Goal: Task Accomplishment & Management: Use online tool/utility

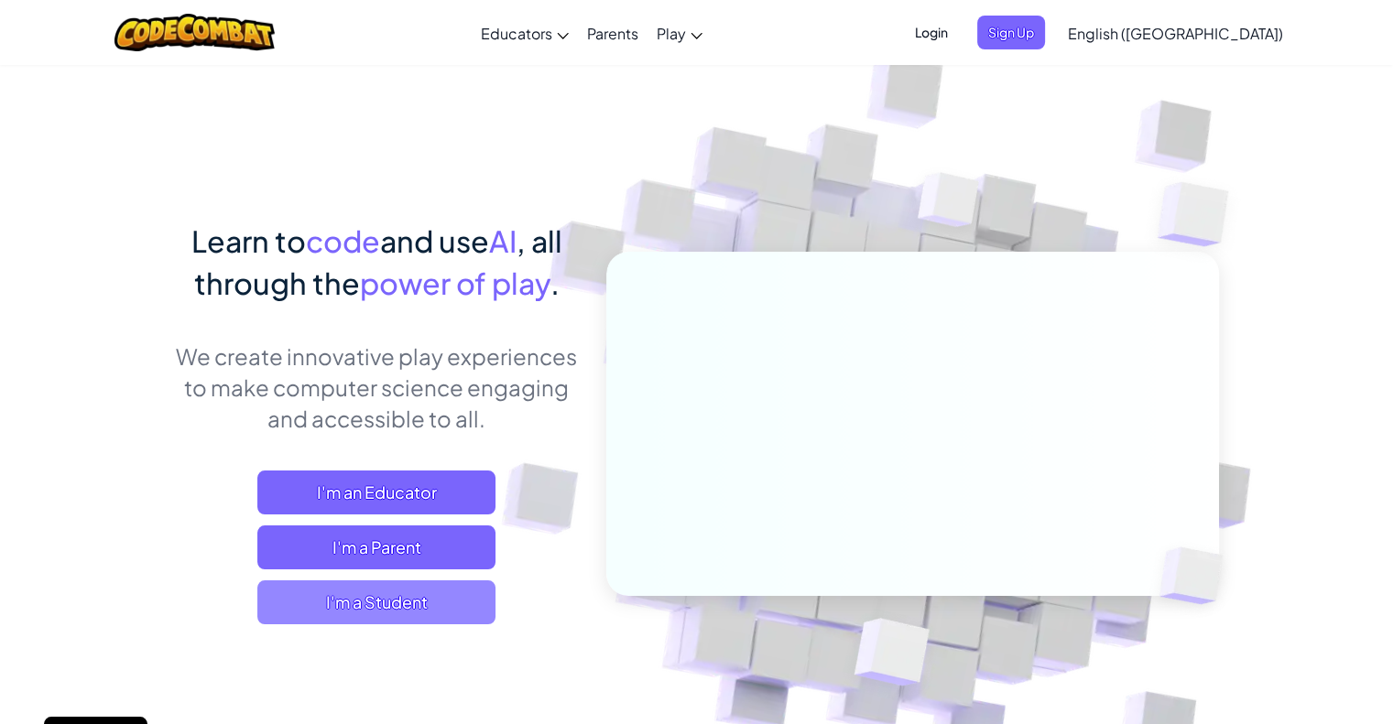
click at [365, 622] on span "I'm a Student" at bounding box center [376, 603] width 238 height 44
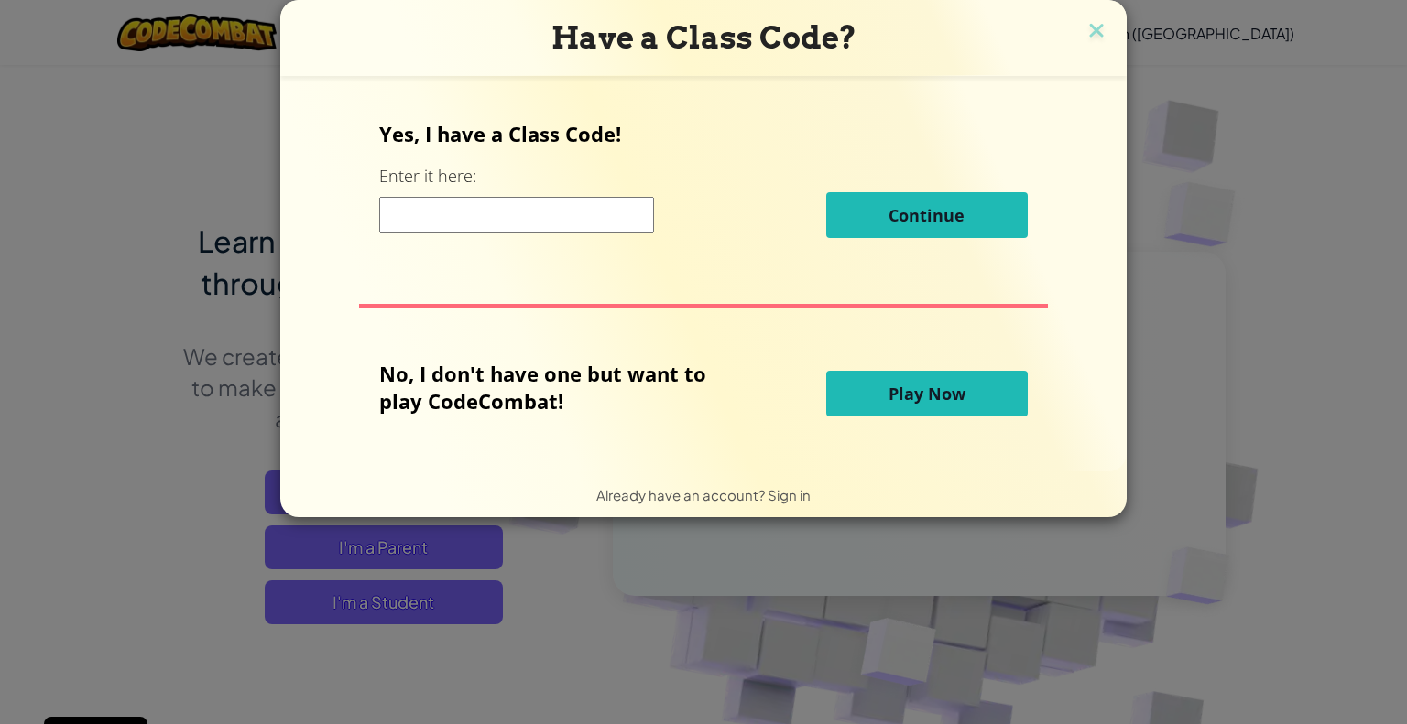
click at [889, 390] on span "Play Now" at bounding box center [926, 394] width 77 height 22
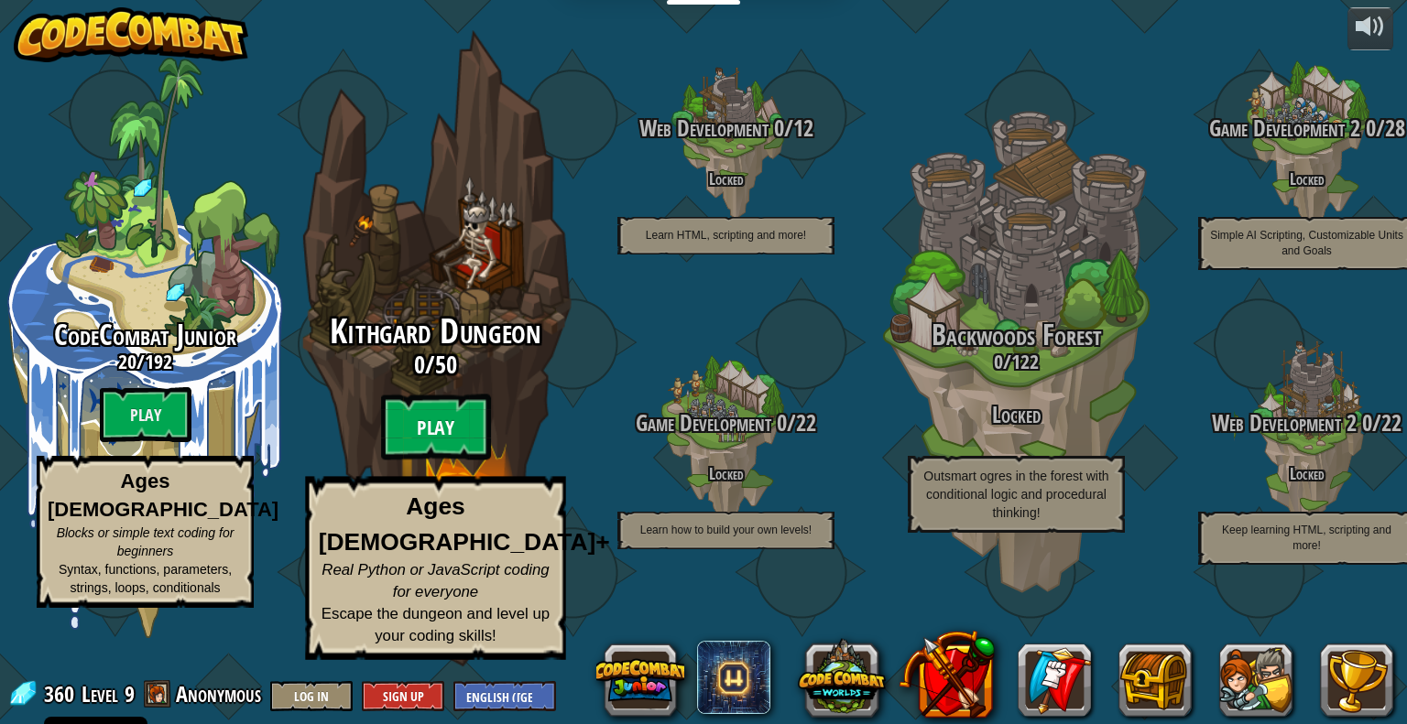
click at [443, 448] on btn "Play" at bounding box center [436, 428] width 110 height 66
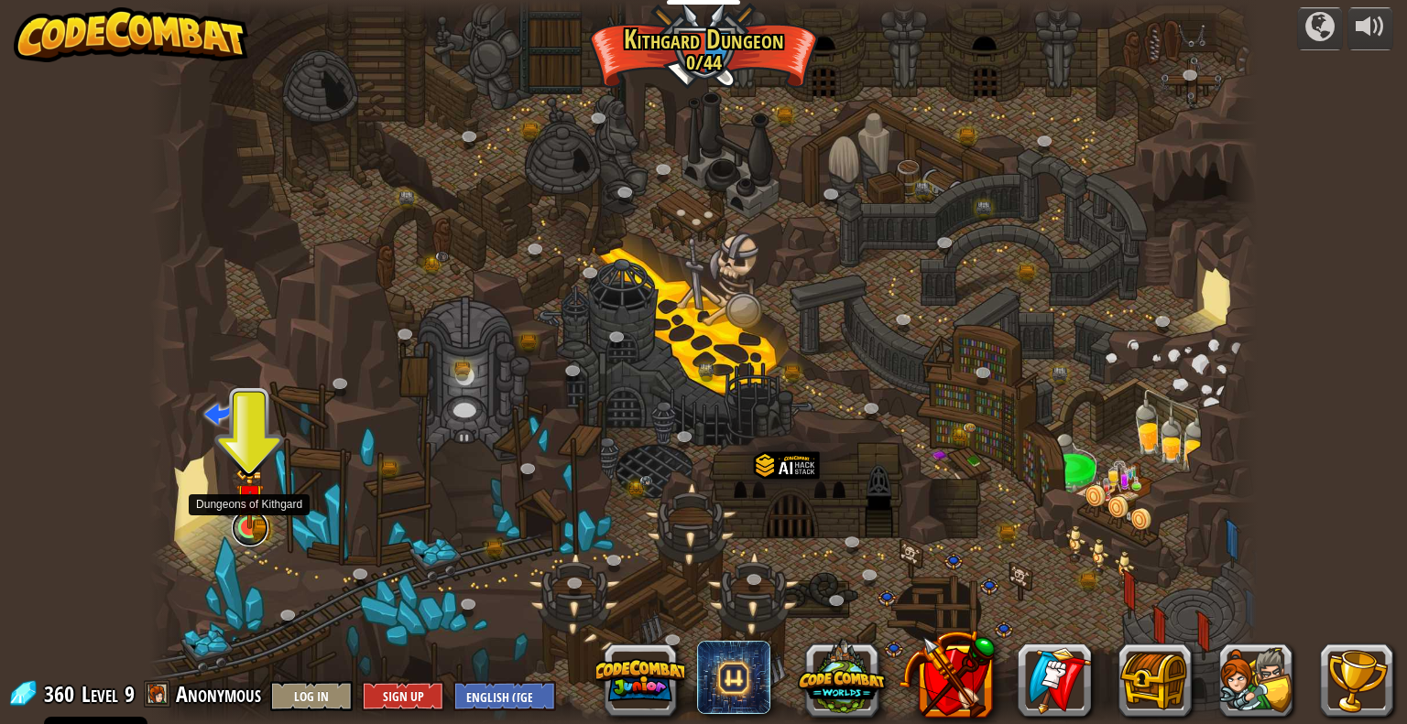
click at [257, 532] on link at bounding box center [250, 528] width 37 height 37
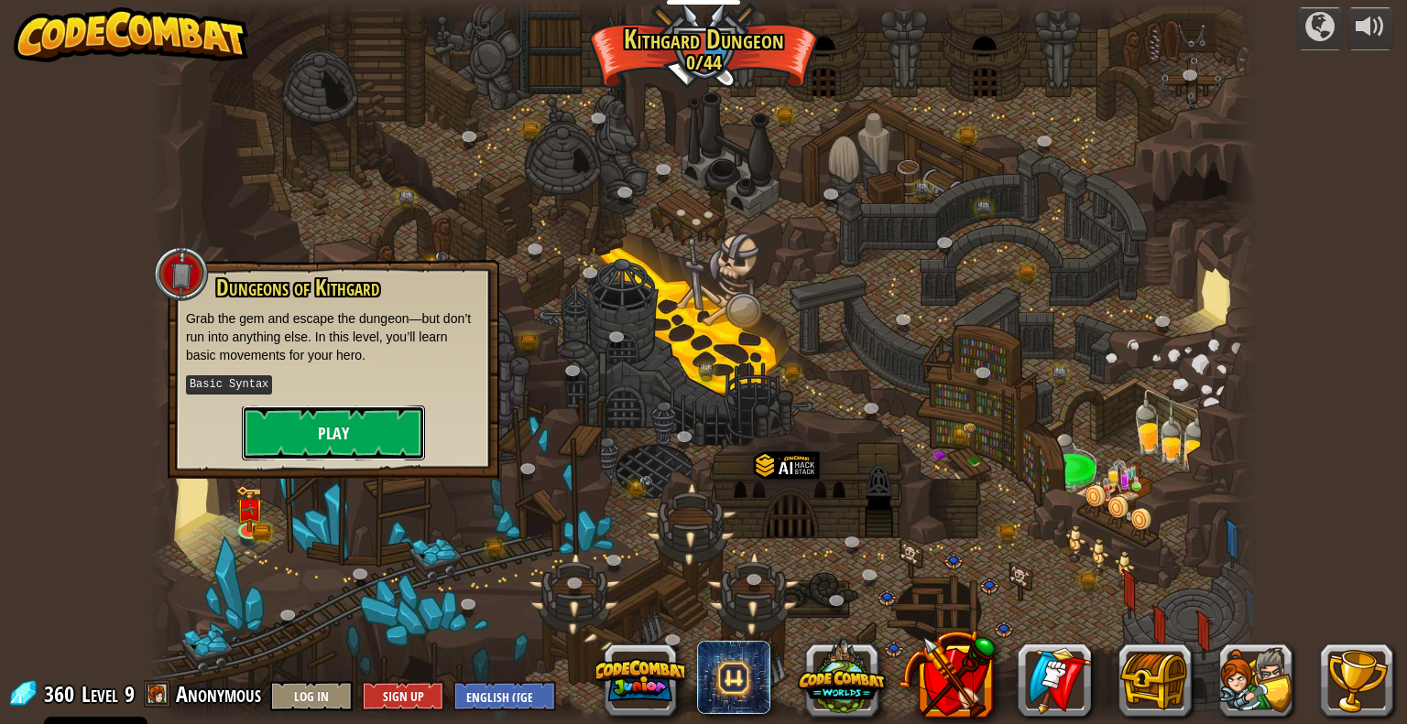
click at [352, 426] on button "Play" at bounding box center [333, 433] width 183 height 55
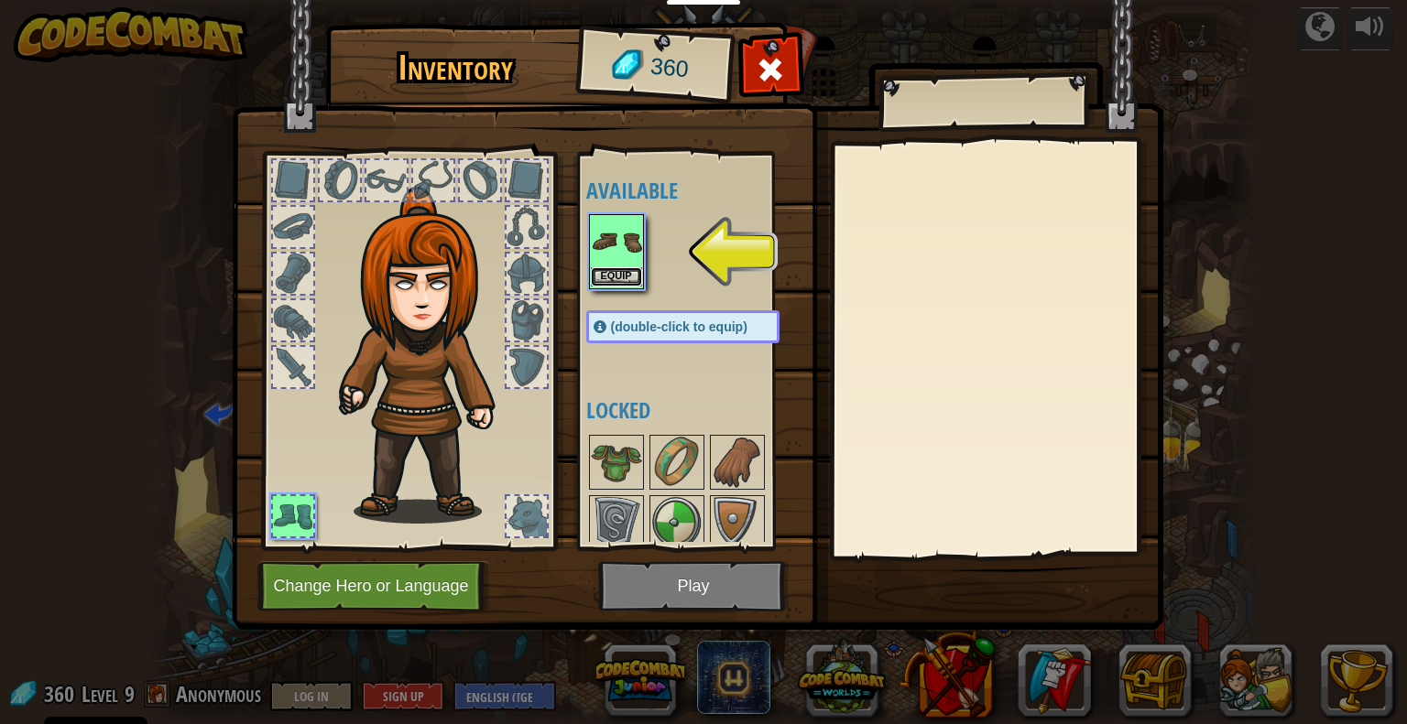
click at [626, 281] on button "Equip" at bounding box center [616, 276] width 51 height 19
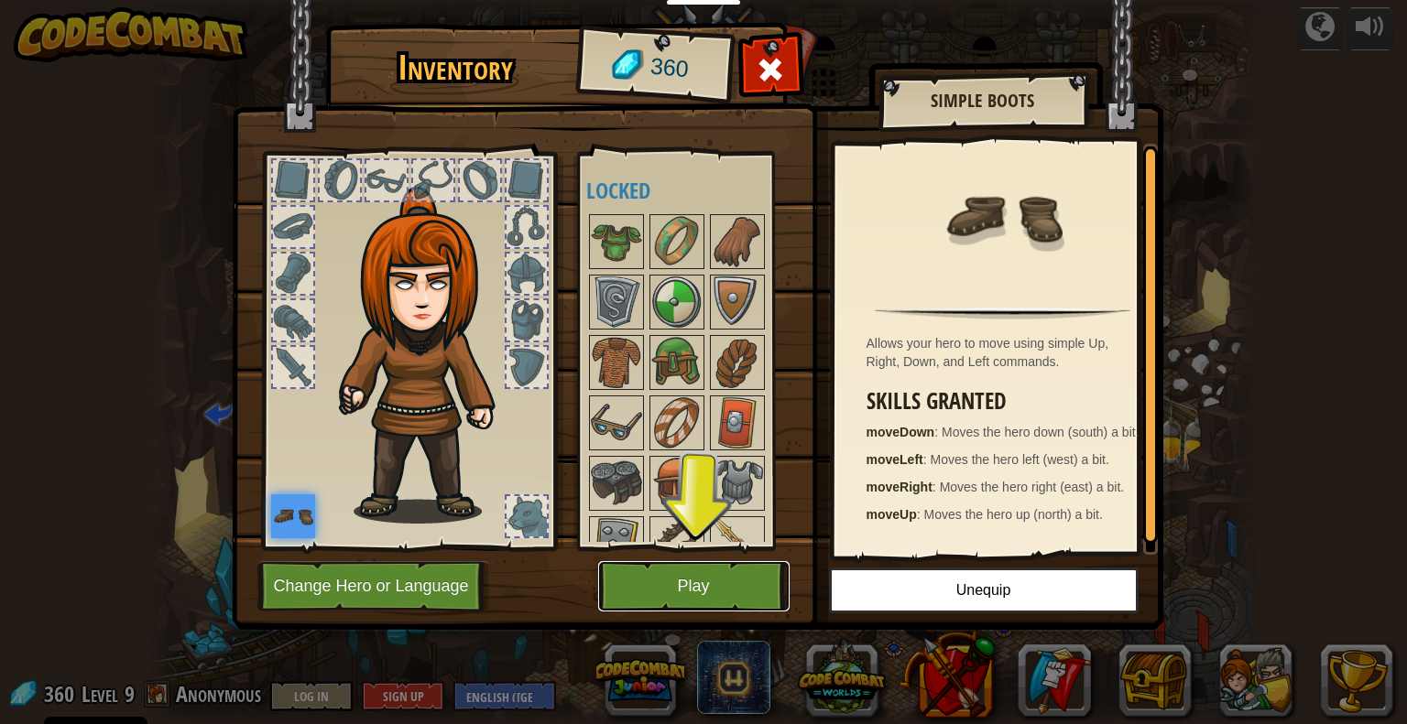
click at [663, 578] on button "Play" at bounding box center [693, 586] width 191 height 50
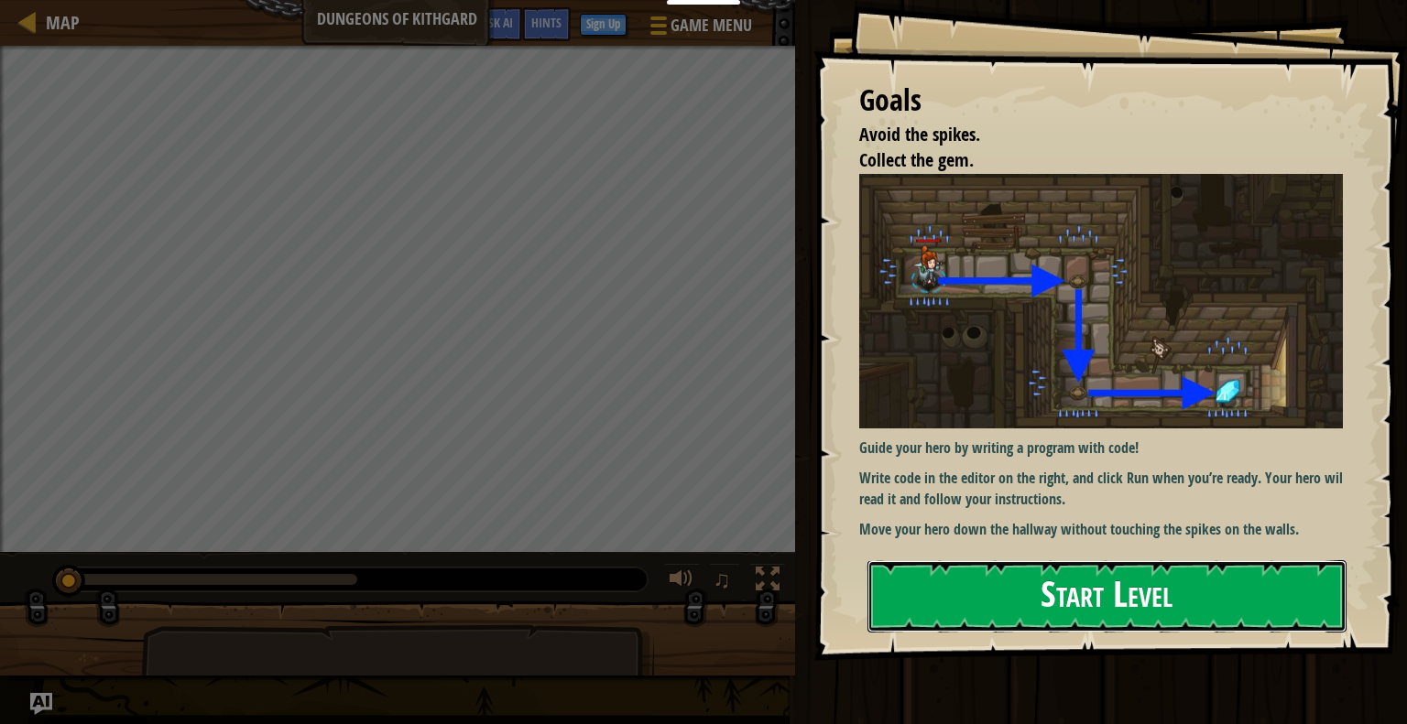
click at [1019, 600] on button "Start Level" at bounding box center [1106, 597] width 479 height 72
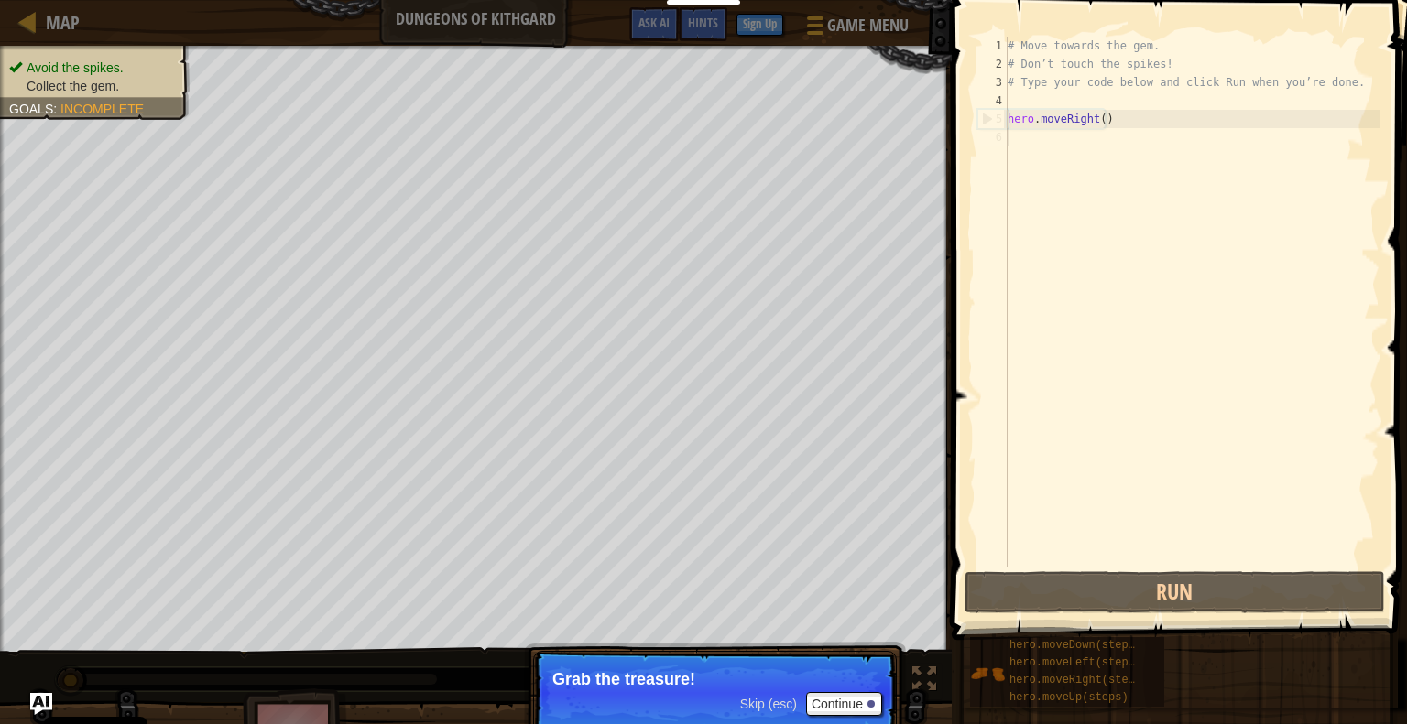
click at [1045, 147] on div "# Move towards the gem. # Don’t touch the spikes! # Type your code below and cl…" at bounding box center [1192, 321] width 376 height 568
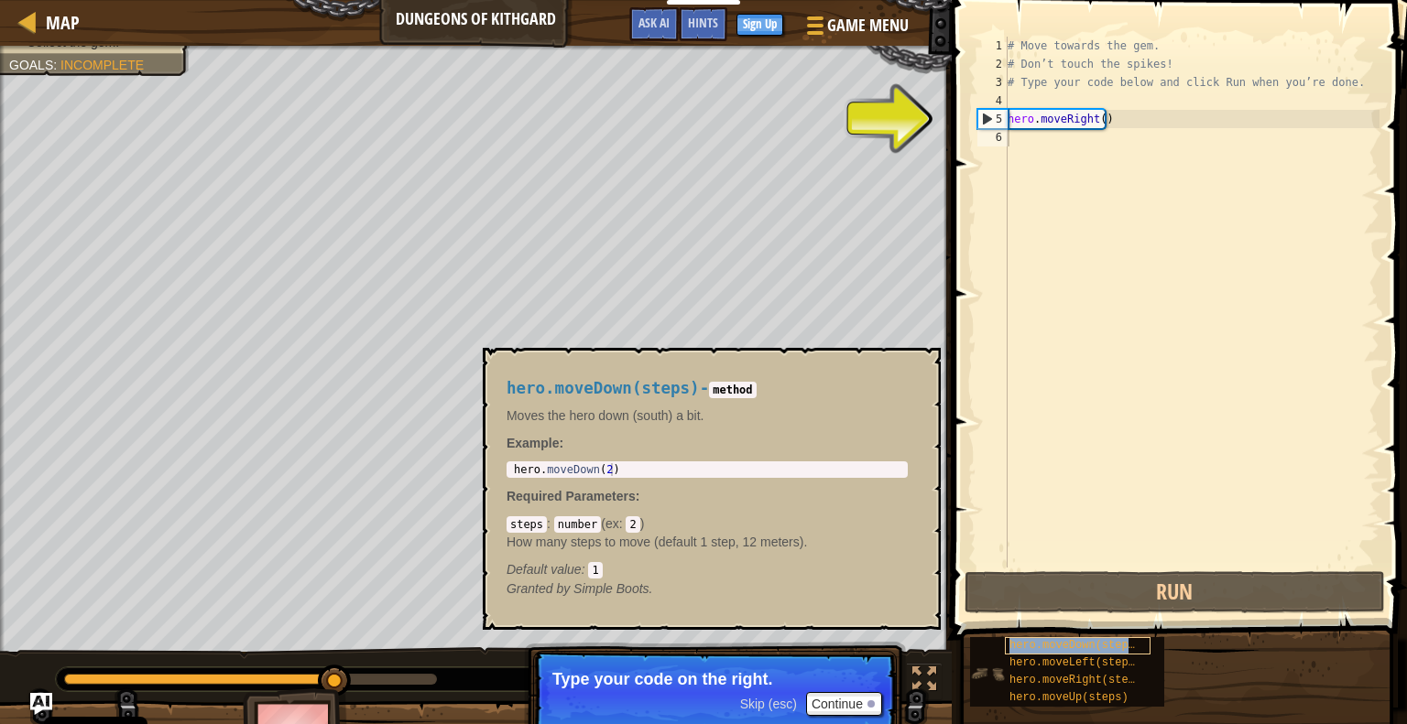
click at [1077, 645] on span "hero.moveDown(steps)" at bounding box center [1075, 645] width 132 height 13
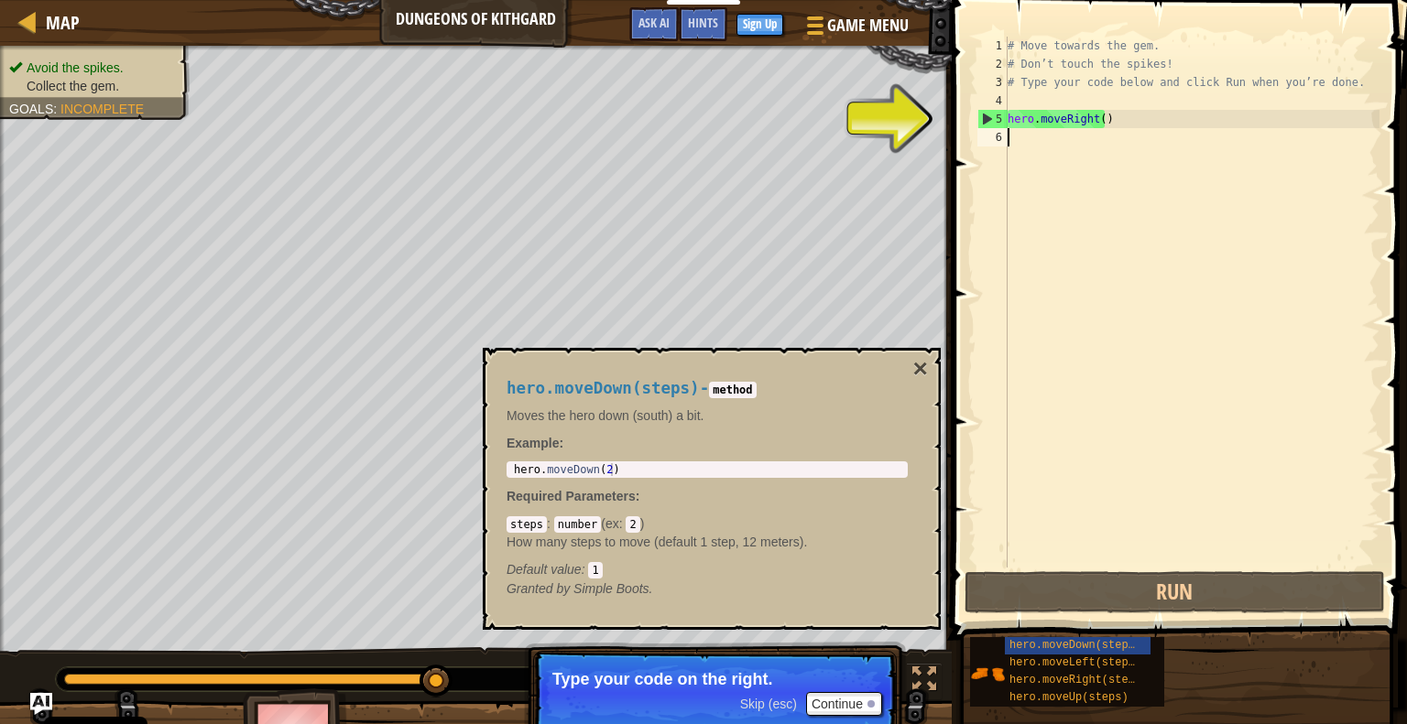
click at [1068, 261] on div "# Move towards the gem. # Don’t touch the spikes! # Type your code below and cl…" at bounding box center [1192, 321] width 376 height 568
type textarea "h"
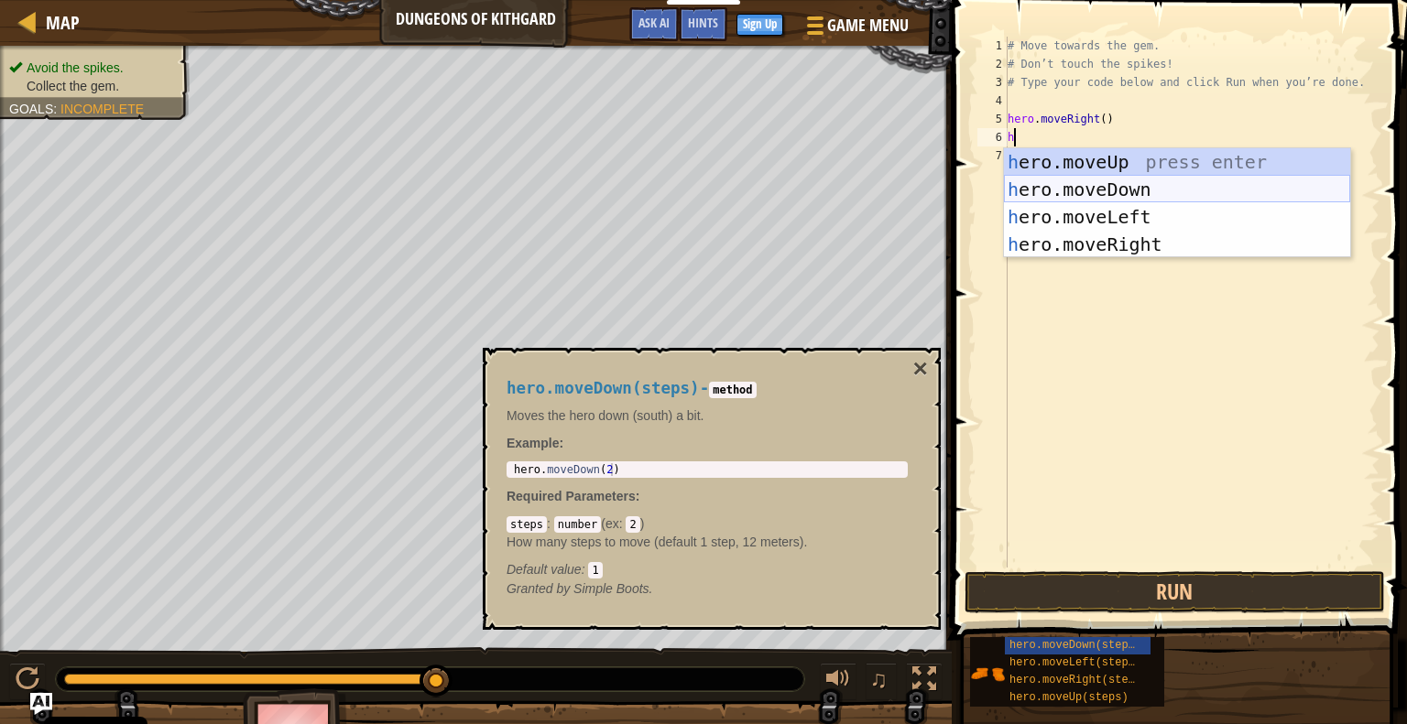
click at [1097, 187] on div "h ero.moveUp press enter h ero.moveDown press enter h ero.moveLeft press enter …" at bounding box center [1177, 230] width 346 height 165
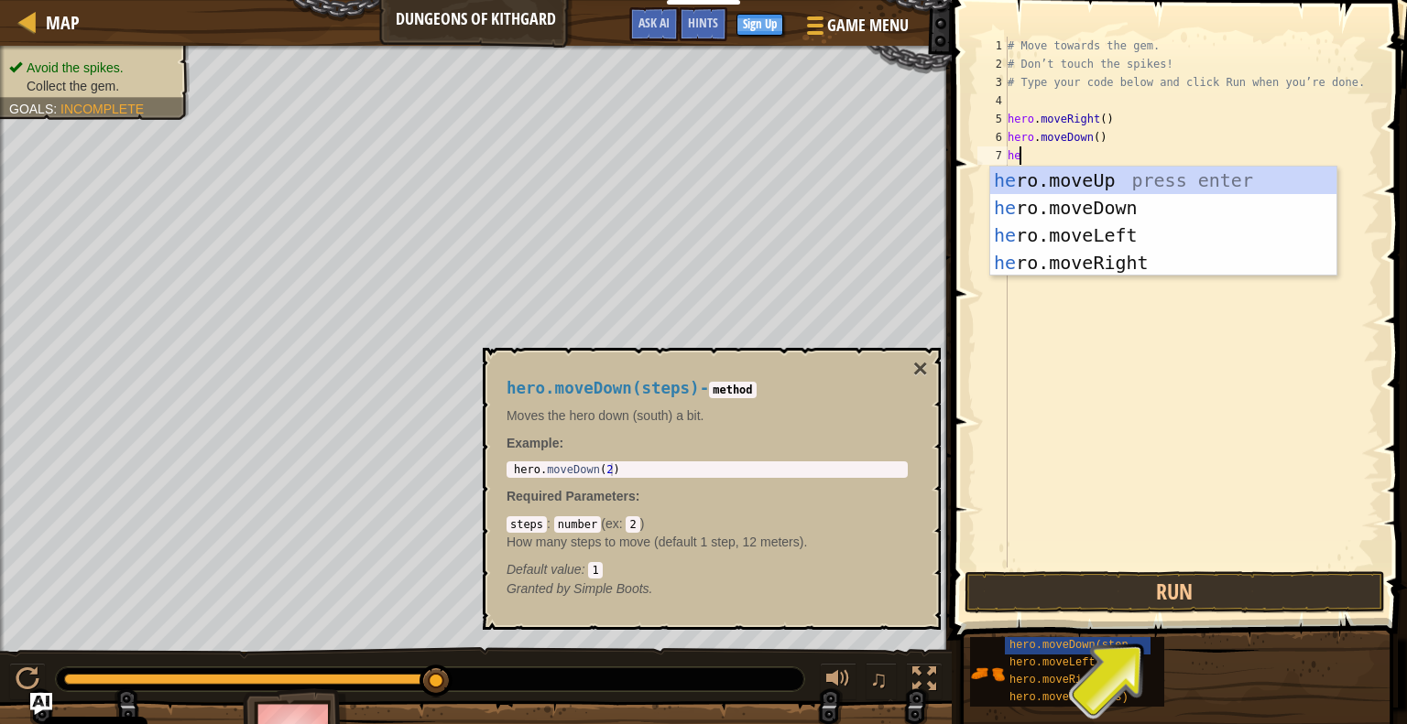
type textarea "her"
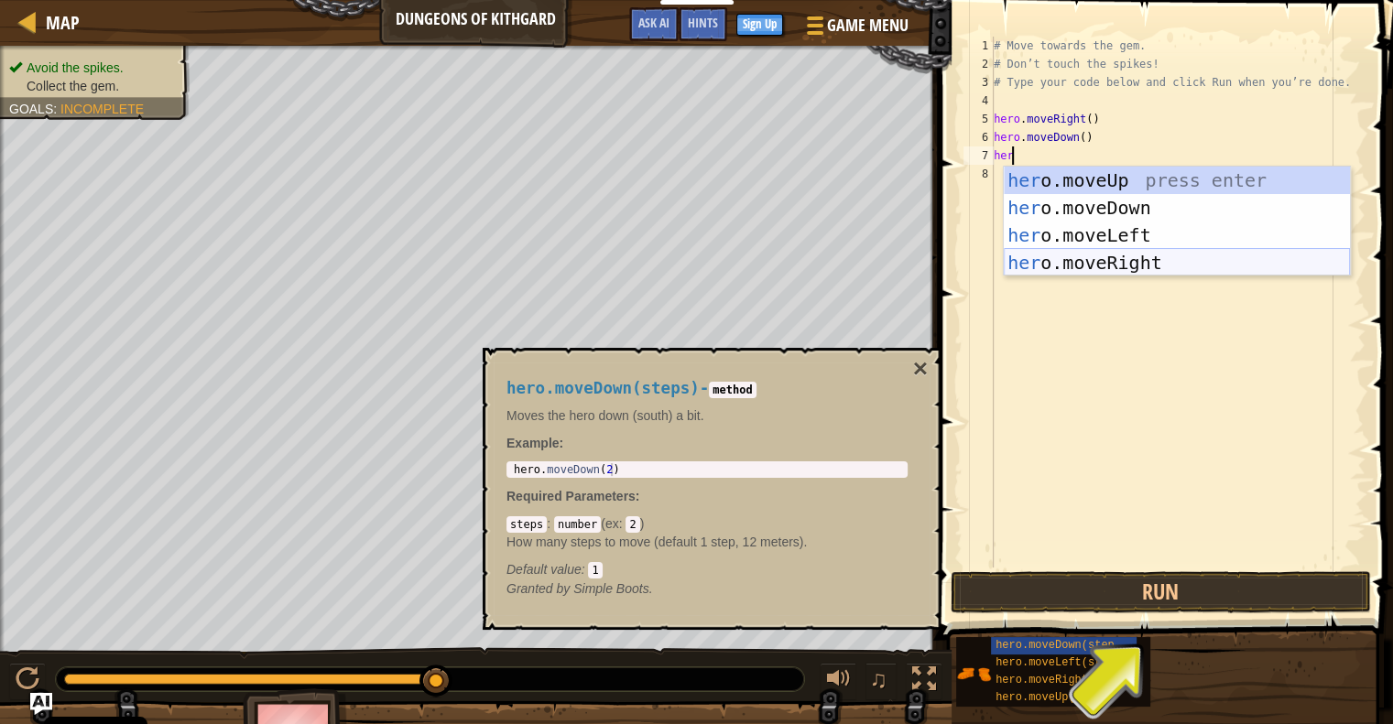
click at [1170, 263] on div "her o.moveUp press enter her o.moveDown press enter her o.moveLeft press enter …" at bounding box center [1177, 249] width 346 height 165
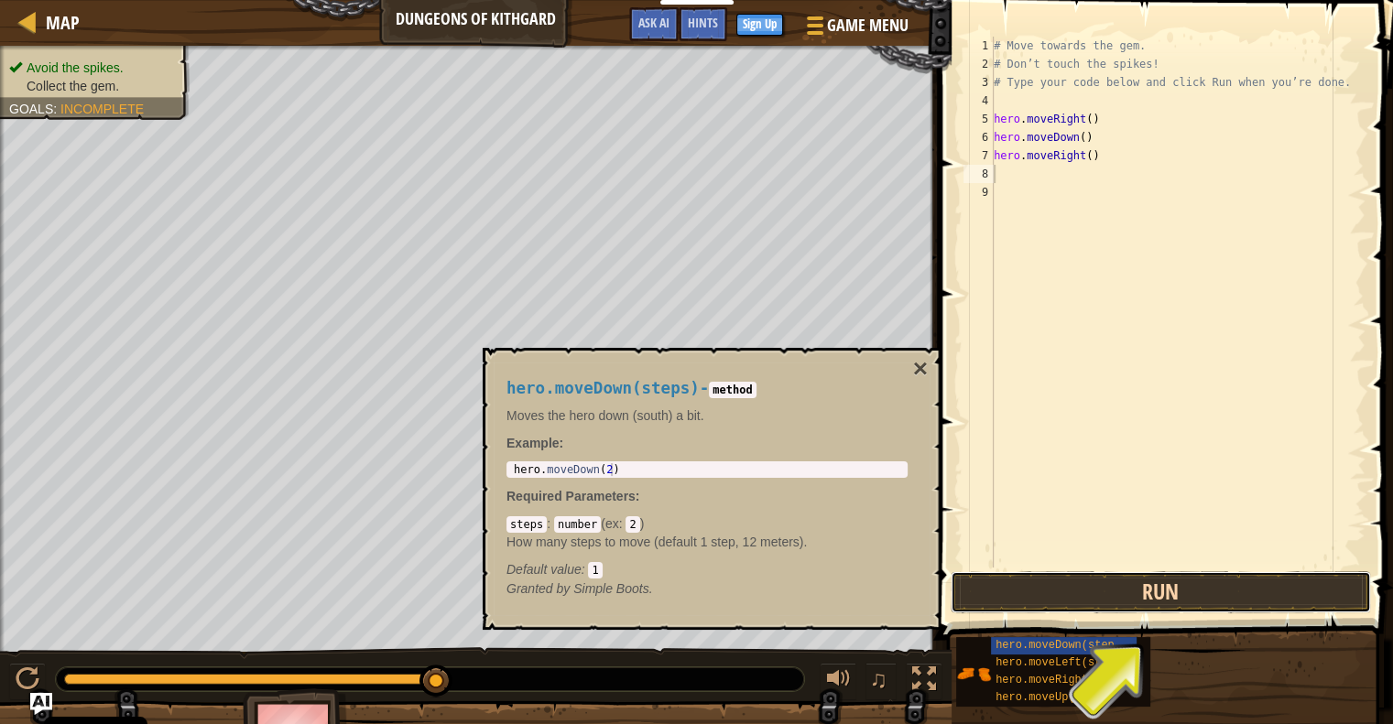
click at [1175, 596] on button "Run" at bounding box center [1161, 593] width 420 height 42
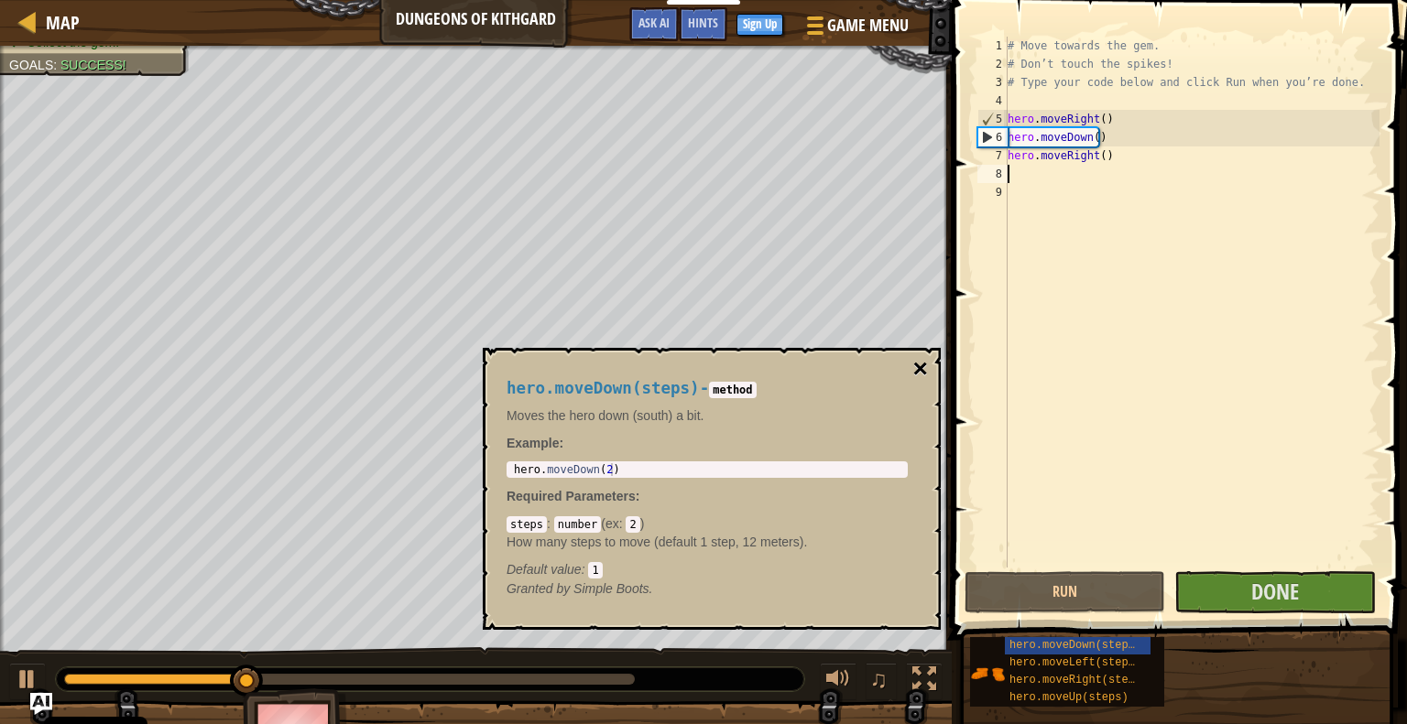
click at [923, 362] on button "×" at bounding box center [920, 369] width 15 height 26
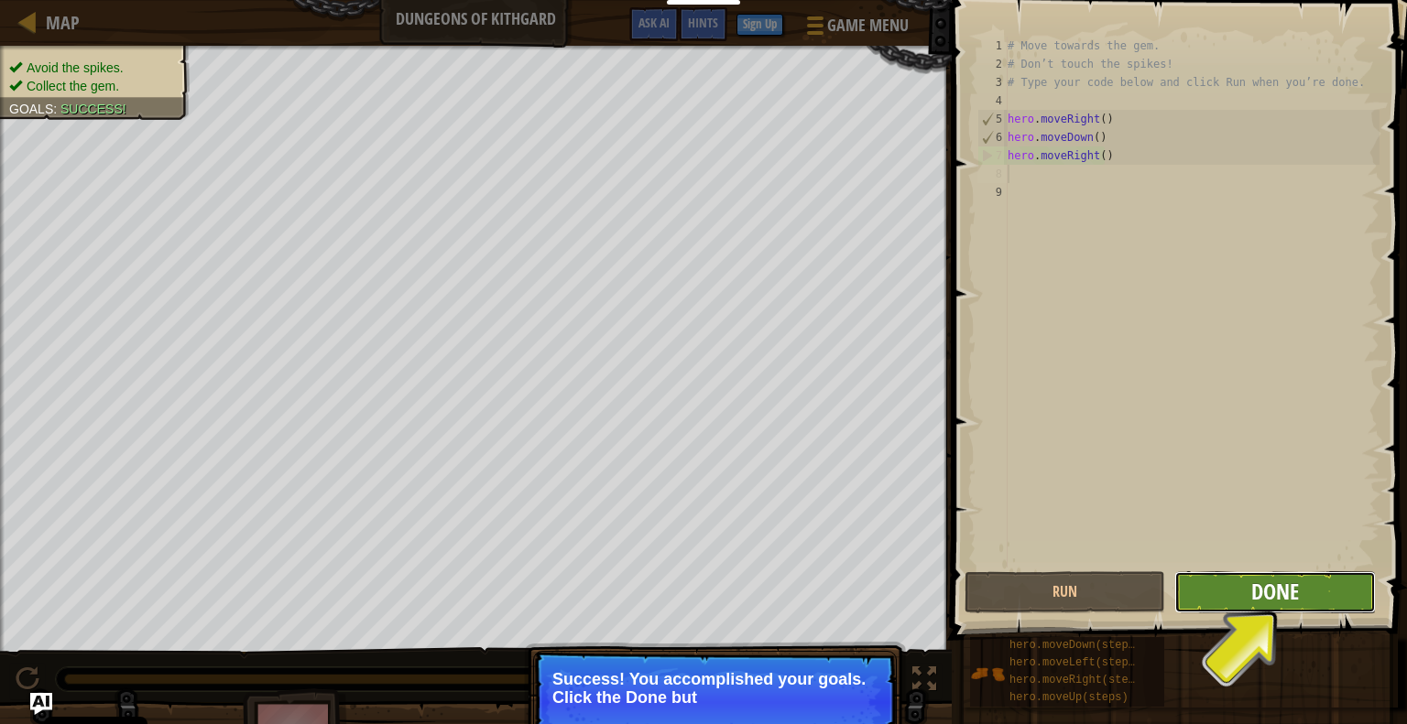
click at [1268, 597] on span "Done" at bounding box center [1275, 591] width 48 height 29
